Goal: Task Accomplishment & Management: Complete application form

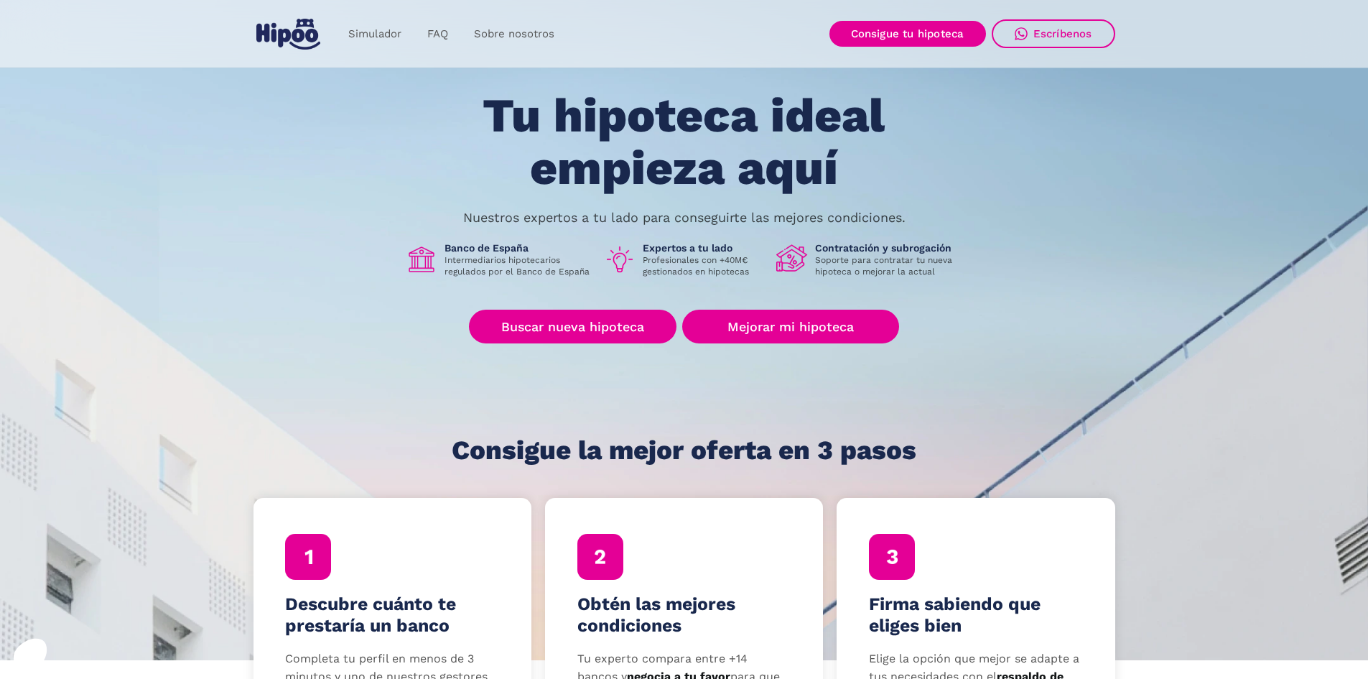
scroll to position [72, 0]
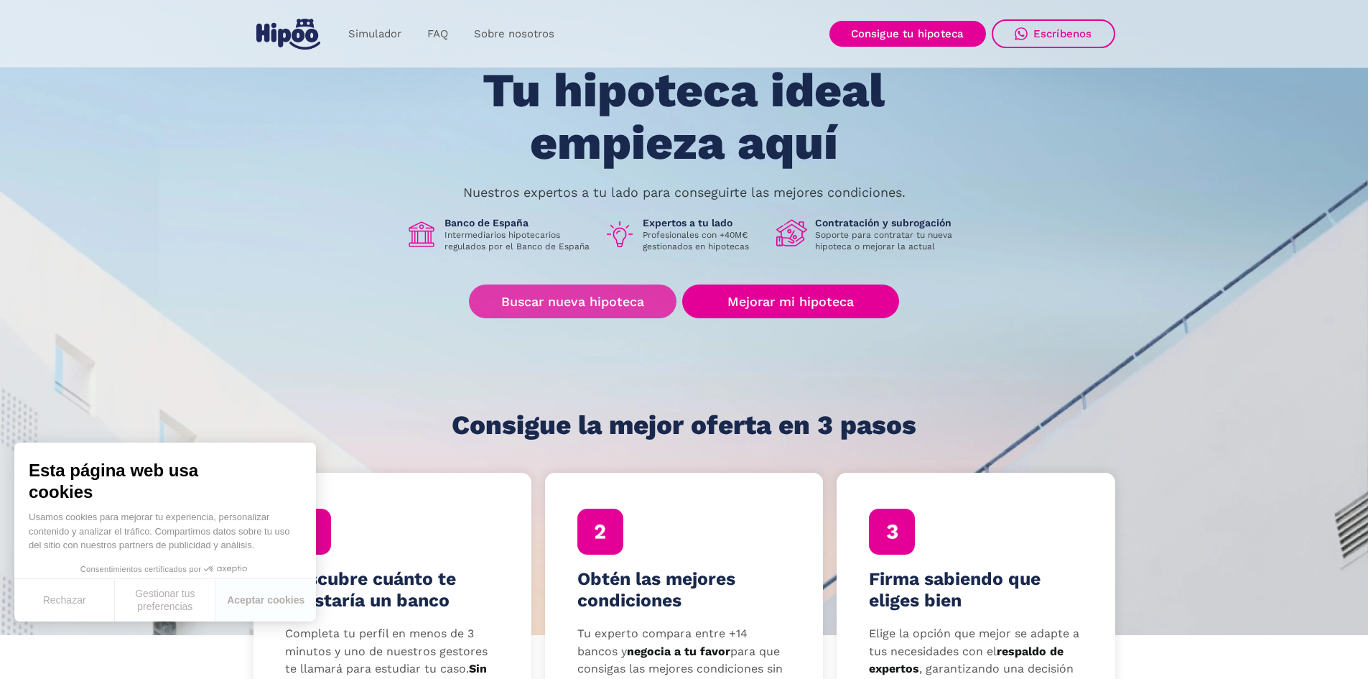
click at [625, 303] on link "Buscar nueva hipoteca" at bounding box center [573, 301] width 208 height 34
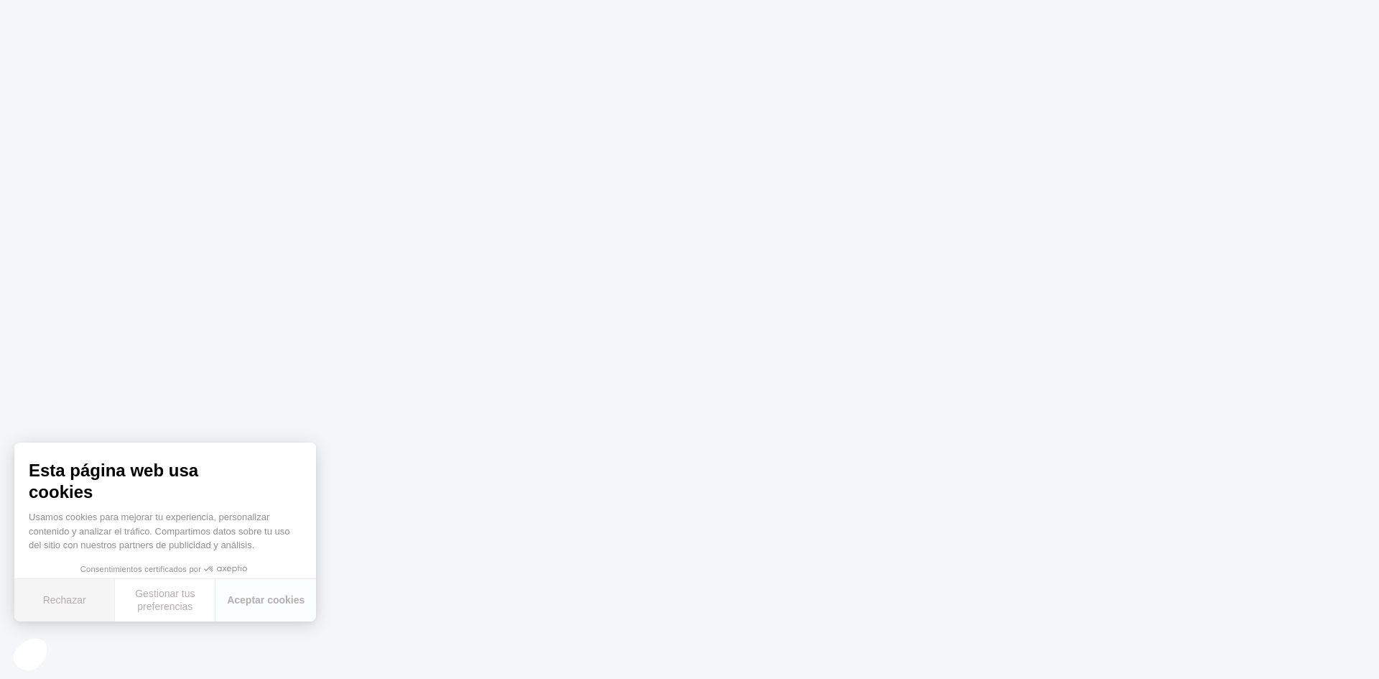
click at [75, 597] on button "Rechazar" at bounding box center [64, 600] width 101 height 42
